Goal: Task Accomplishment & Management: Use online tool/utility

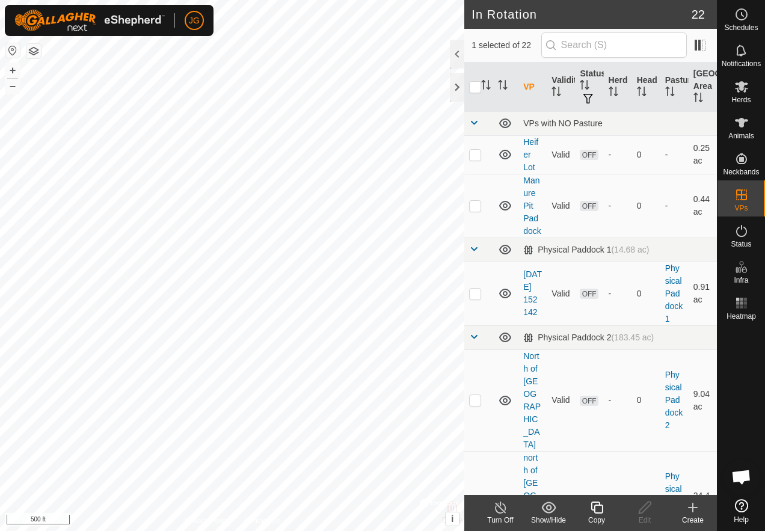
click at [689, 507] on icon at bounding box center [693, 508] width 14 height 14
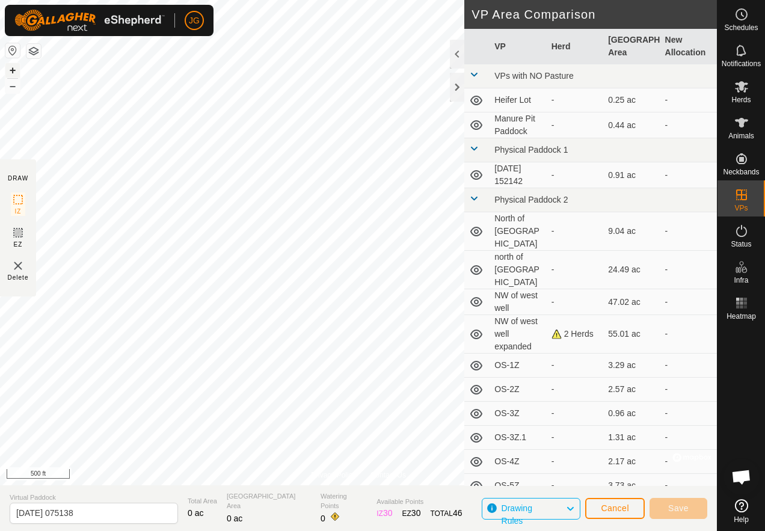
click at [13, 70] on button "+" at bounding box center [12, 70] width 14 height 14
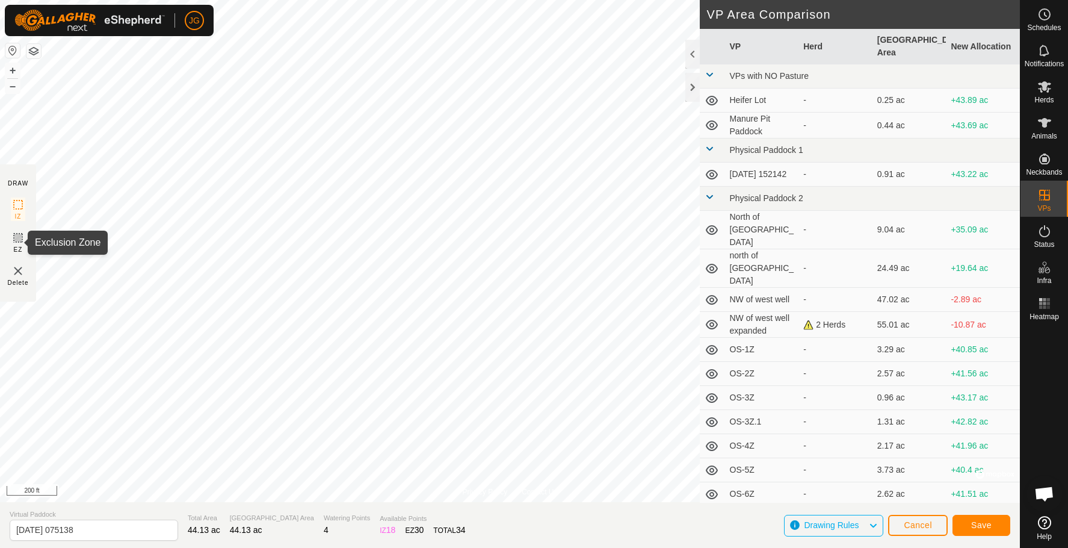
click at [11, 236] on icon at bounding box center [18, 237] width 14 height 14
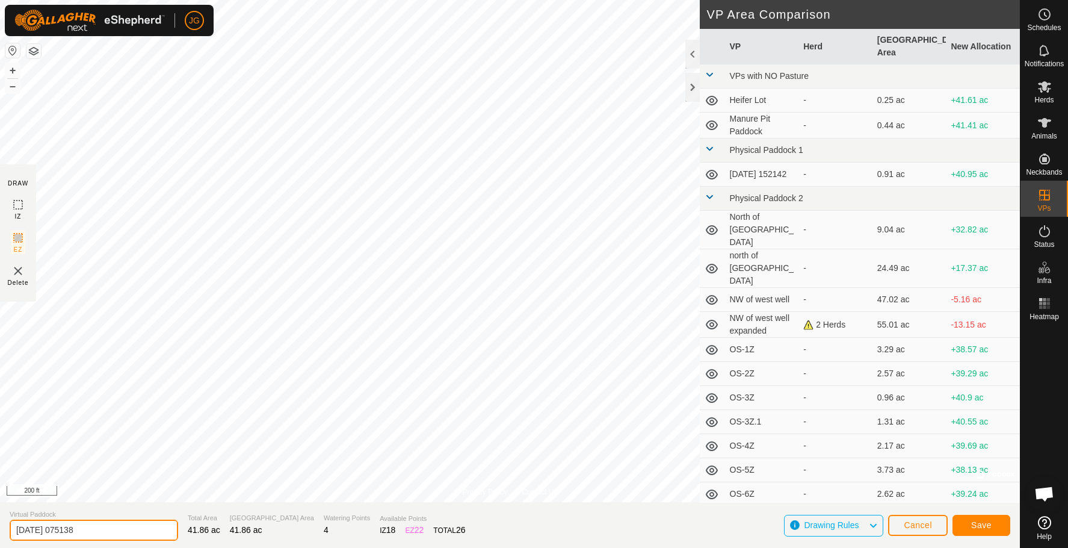
click at [67, 530] on input "2025-08-31 075138" at bounding box center [94, 529] width 168 height 21
type input "NW of Mound"
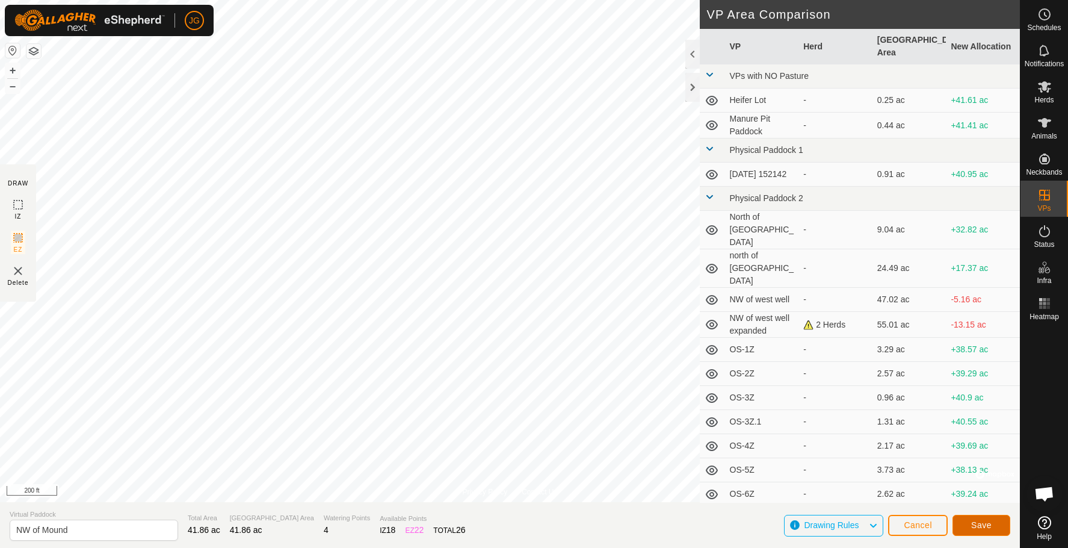
click at [765, 524] on span "Save" at bounding box center [981, 525] width 20 height 10
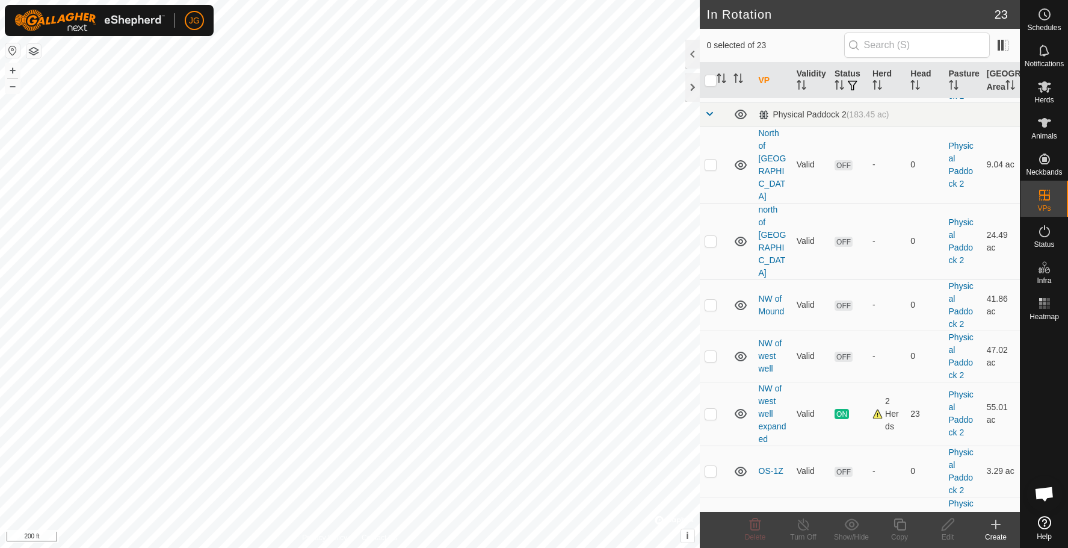
scroll to position [125, 0]
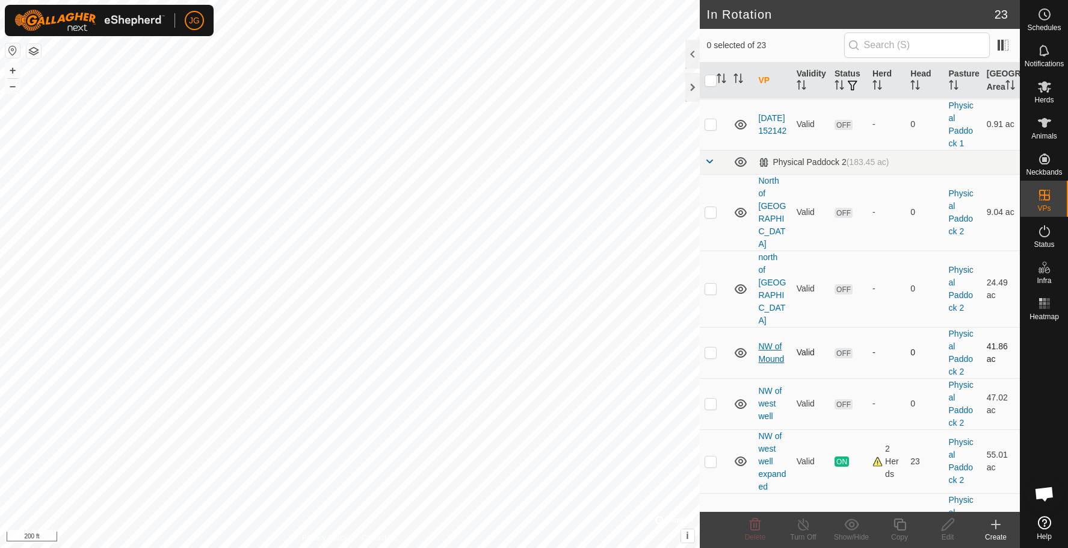
click at [765, 341] on link "NW of Mound" at bounding box center [772, 352] width 26 height 22
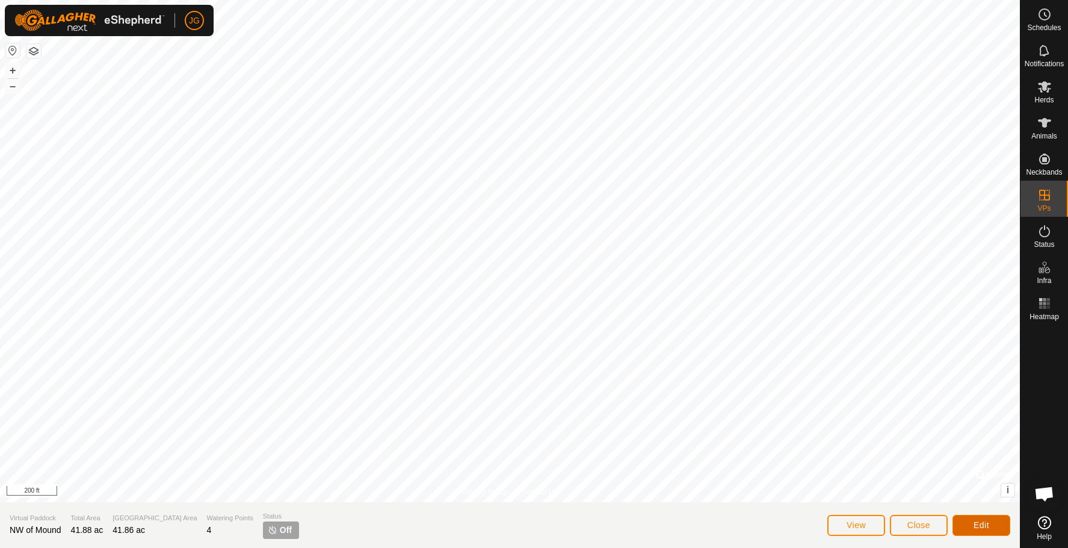
click at [765, 525] on span "Edit" at bounding box center [982, 525] width 16 height 10
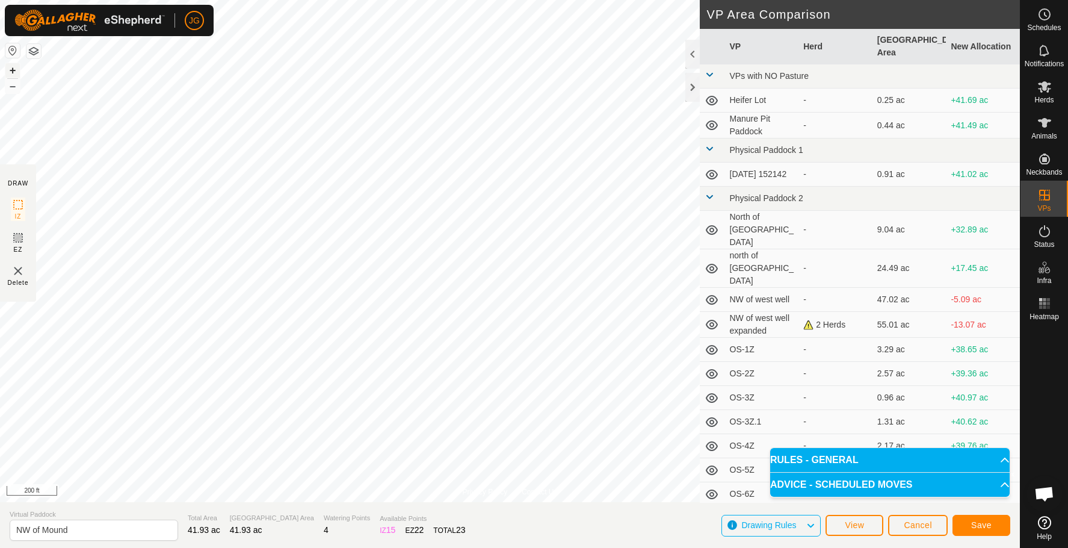
click at [10, 69] on button "+" at bounding box center [12, 70] width 14 height 14
click at [765, 518] on button "Save" at bounding box center [982, 525] width 58 height 21
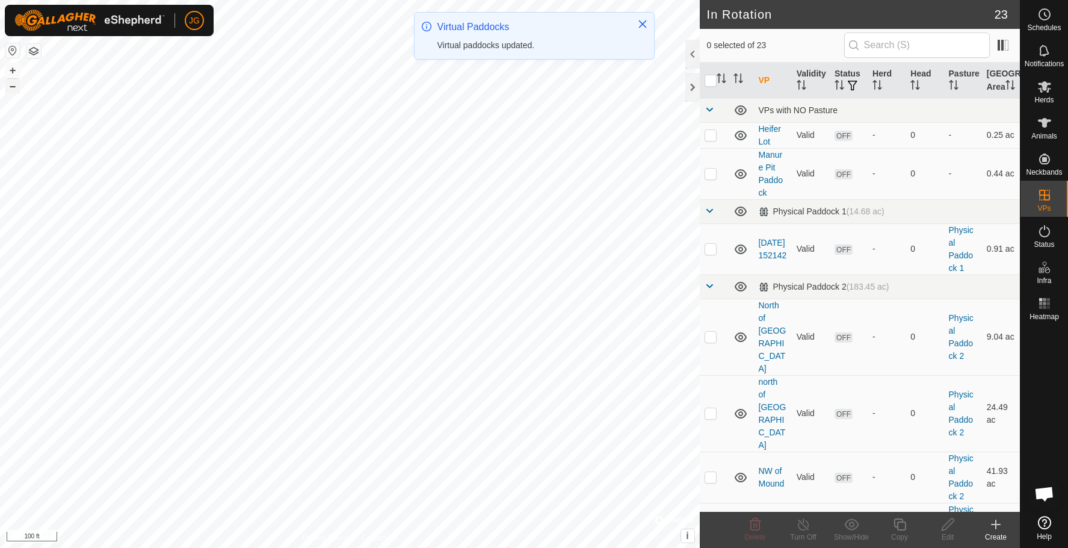
click at [10, 84] on button "–" at bounding box center [12, 86] width 14 height 14
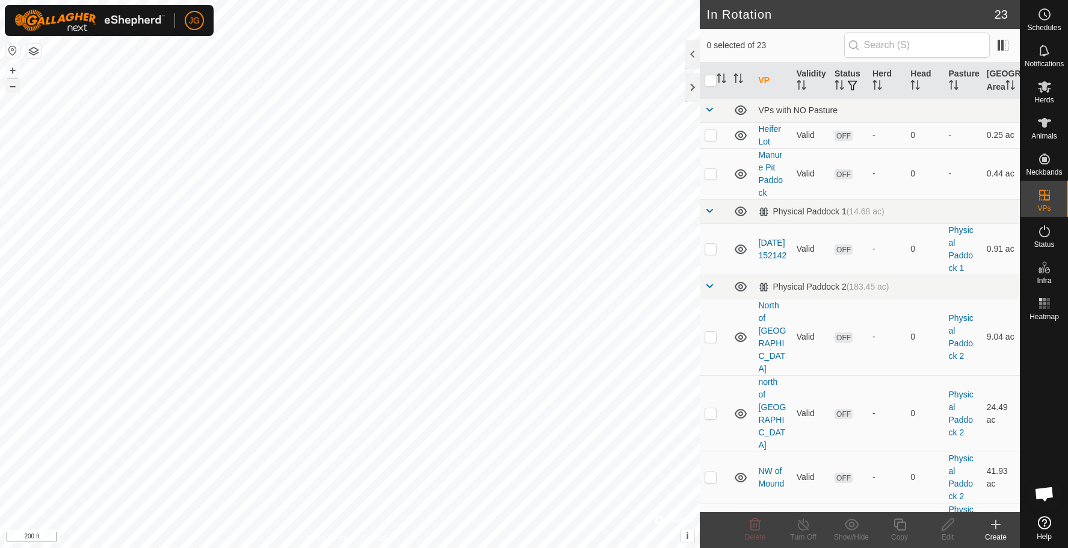
click at [10, 84] on button "–" at bounding box center [12, 86] width 14 height 14
